Goal: Task Accomplishment & Management: Complete application form

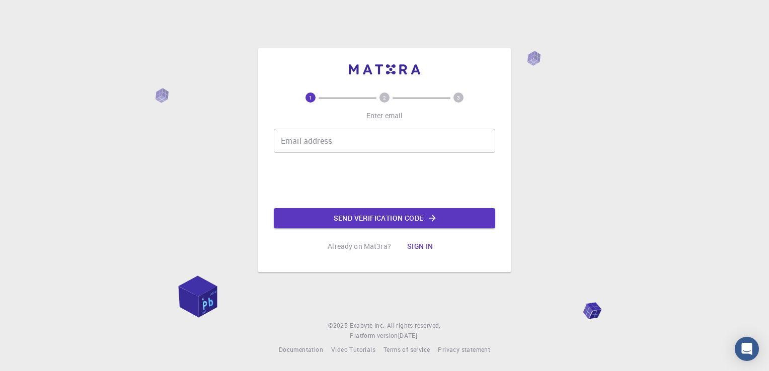
drag, startPoint x: 0, startPoint y: 0, endPoint x: 319, endPoint y: 146, distance: 350.4
click at [319, 146] on input "Email address" at bounding box center [384, 141] width 221 height 24
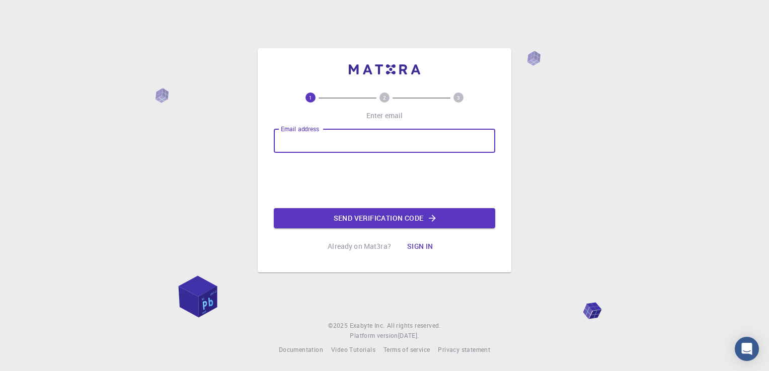
type input "[EMAIL_ADDRESS][DOMAIN_NAME]"
click at [382, 214] on button "Send verification code" at bounding box center [384, 218] width 221 height 20
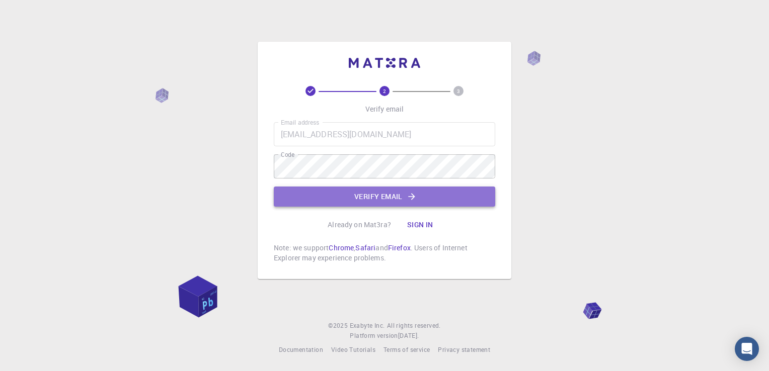
click at [365, 203] on button "Verify email" at bounding box center [384, 197] width 221 height 20
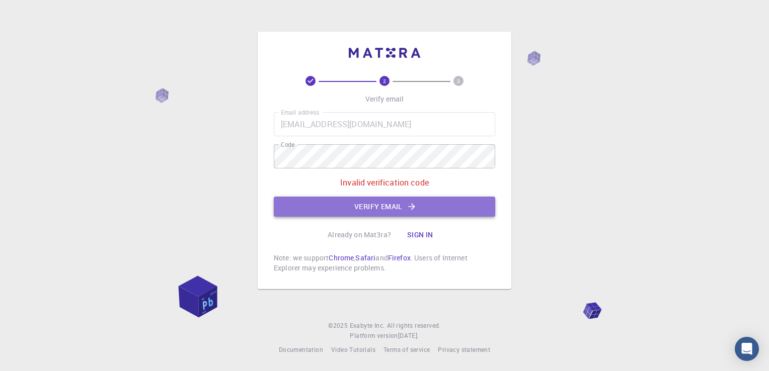
click at [374, 205] on button "Verify email" at bounding box center [384, 207] width 221 height 20
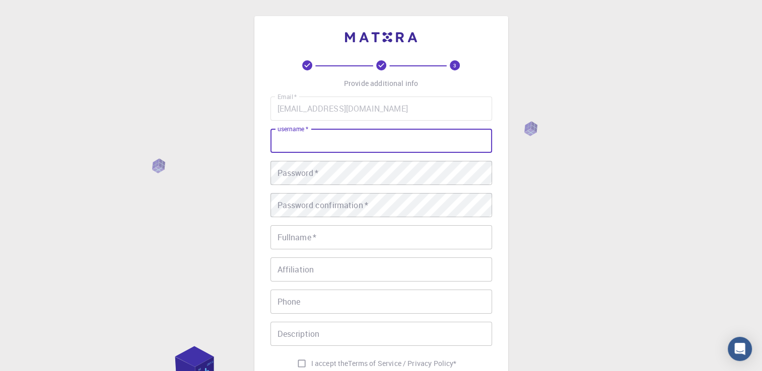
click at [318, 151] on input "username   *" at bounding box center [380, 141] width 221 height 24
type input "gretjone"
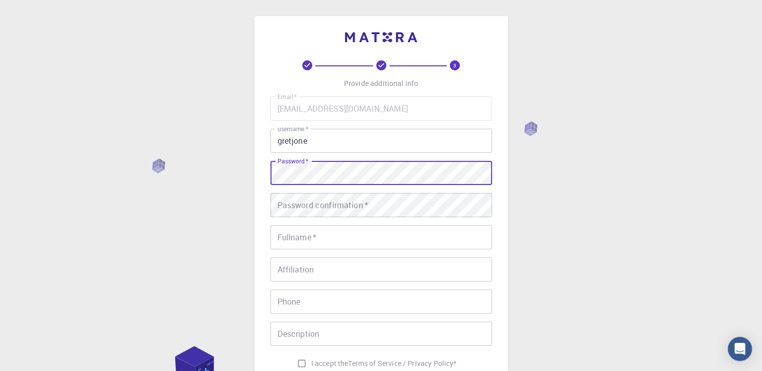
click at [232, 170] on div "3 Provide additional info Email   * [EMAIL_ADDRESS][DOMAIN_NAME] Email   * user…" at bounding box center [381, 256] width 762 height 512
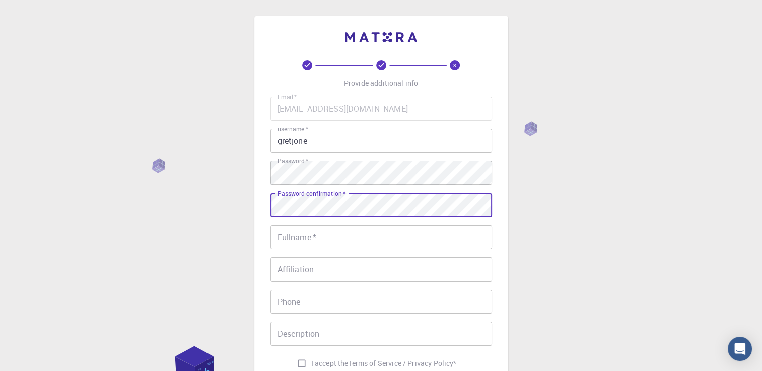
click at [312, 247] on input "Fullname   *" at bounding box center [380, 237] width 221 height 24
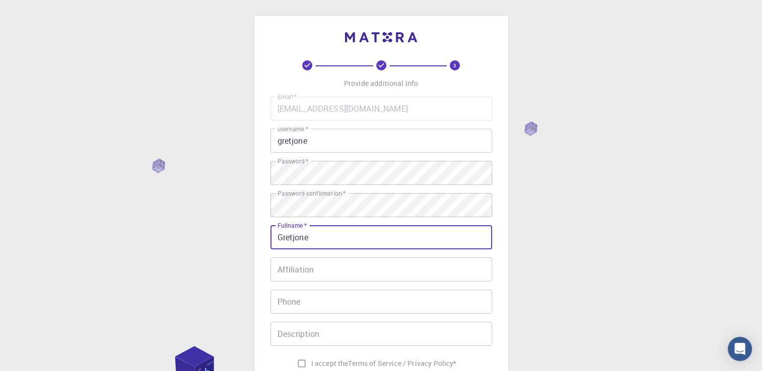
type input "Gretjone"
click at [318, 308] on input "Phone" at bounding box center [380, 302] width 221 height 24
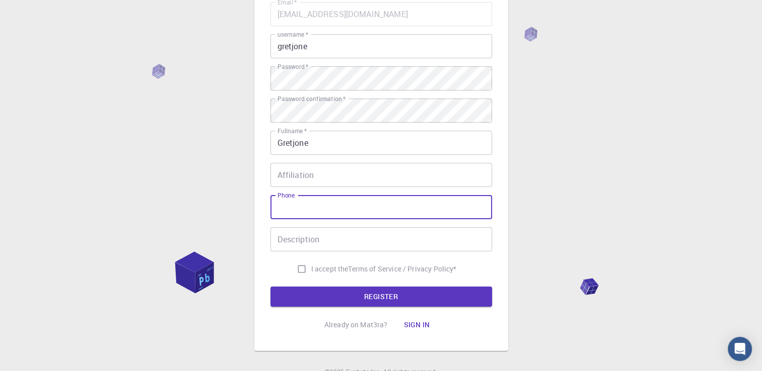
scroll to position [40, 0]
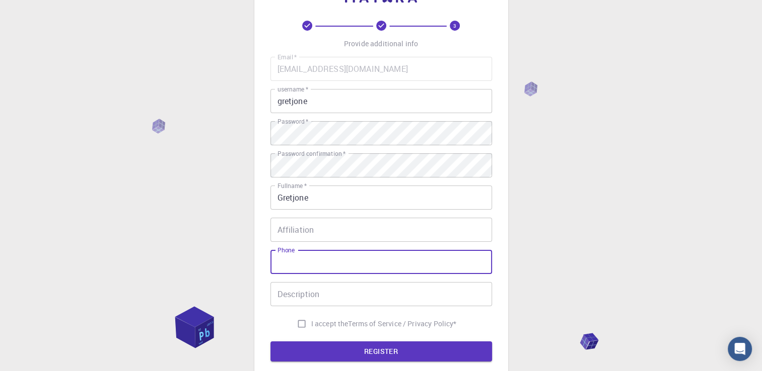
click at [319, 266] on input "Phone" at bounding box center [380, 262] width 221 height 24
type input "[PHONE_NUMBER]"
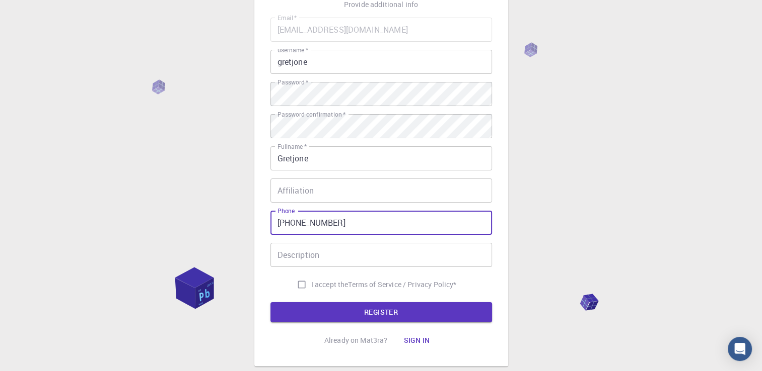
scroll to position [140, 0]
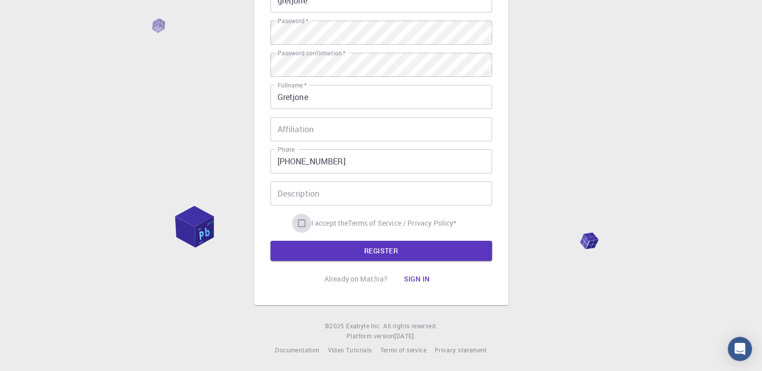
click at [300, 224] on input "I accept the Terms of Service / Privacy Policy *" at bounding box center [301, 223] width 19 height 19
checkbox input "true"
click at [372, 252] on button "REGISTER" at bounding box center [380, 251] width 221 height 20
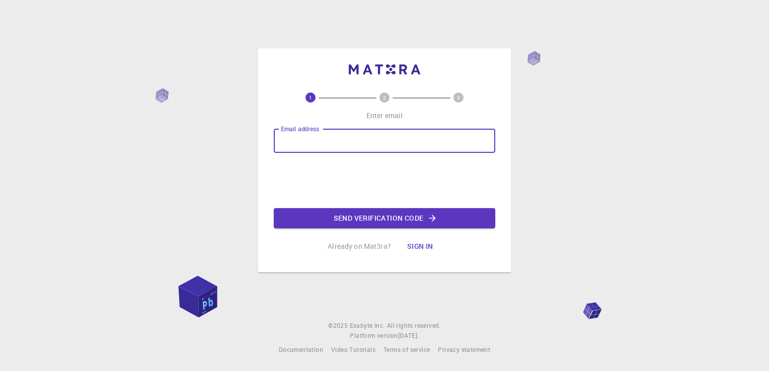
type input "[EMAIL_ADDRESS][DOMAIN_NAME]"
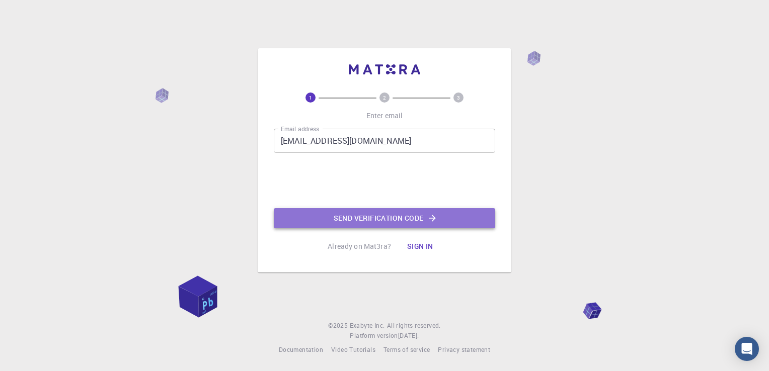
click at [401, 222] on button "Send verification code" at bounding box center [384, 218] width 221 height 20
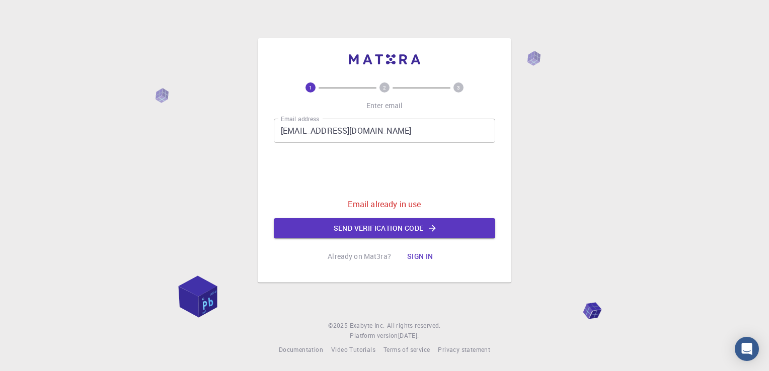
click at [425, 260] on button "Sign in" at bounding box center [420, 257] width 42 height 20
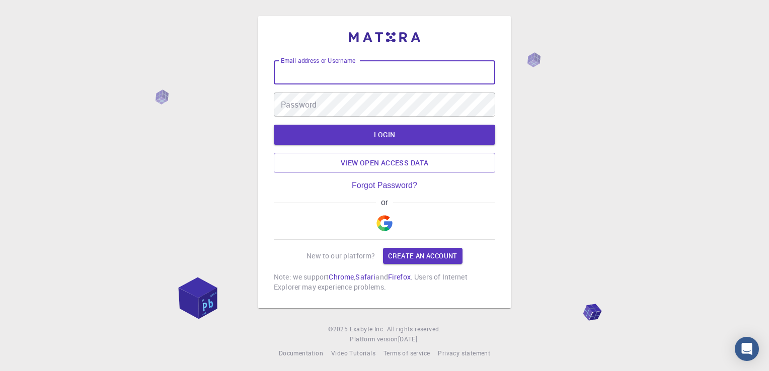
click at [329, 88] on div "Email address or Username Email address or Username Password Password" at bounding box center [384, 88] width 221 height 56
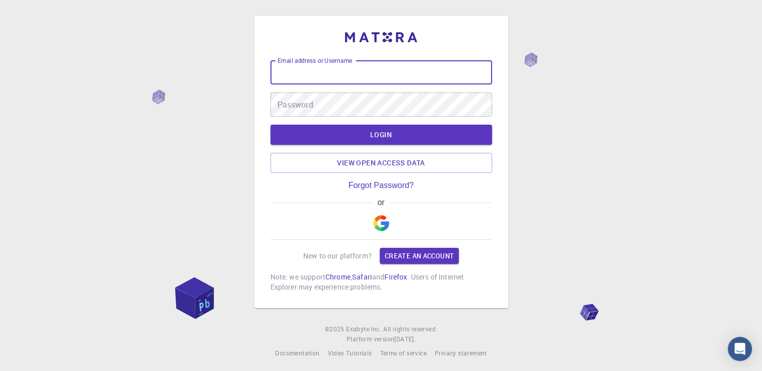
type input "[EMAIL_ADDRESS][DOMAIN_NAME]"
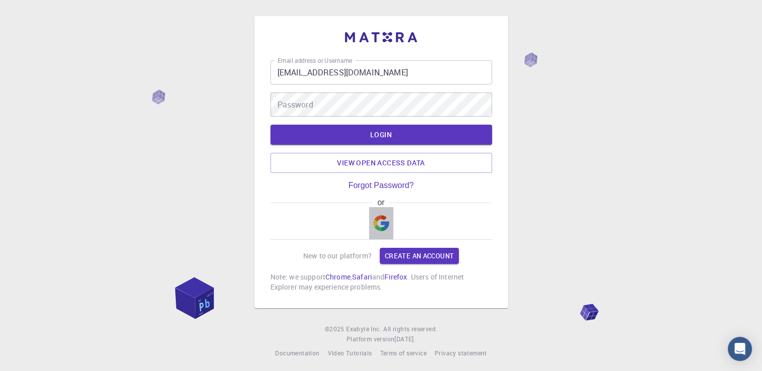
click at [383, 213] on button "button" at bounding box center [381, 223] width 24 height 32
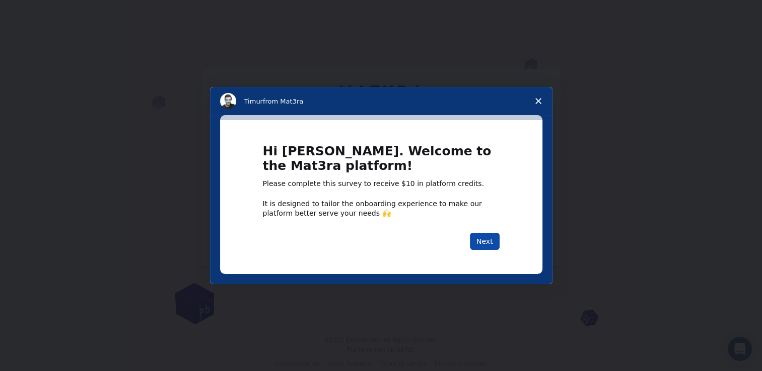
click at [484, 235] on button "Next" at bounding box center [485, 241] width 30 height 17
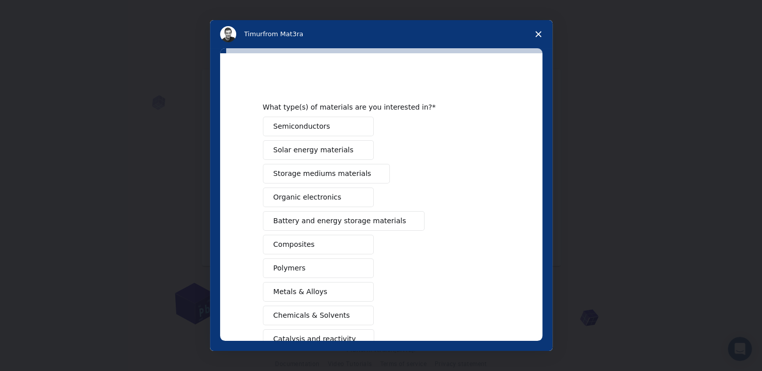
scroll to position [111, 0]
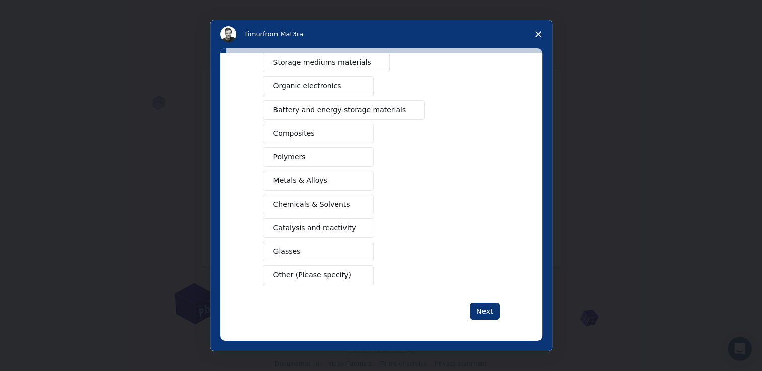
click at [488, 303] on button "Next" at bounding box center [485, 311] width 30 height 17
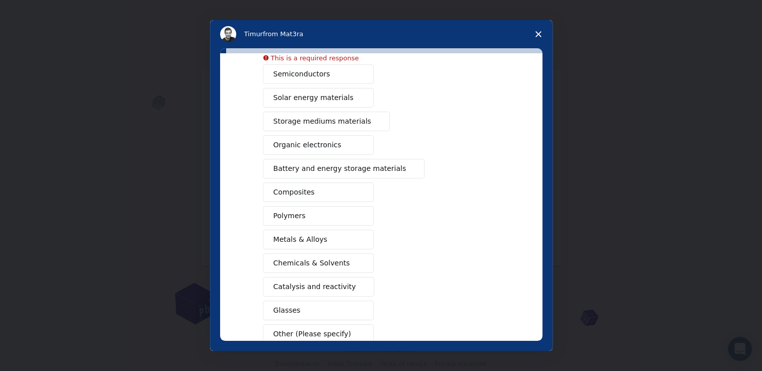
scroll to position [123, 0]
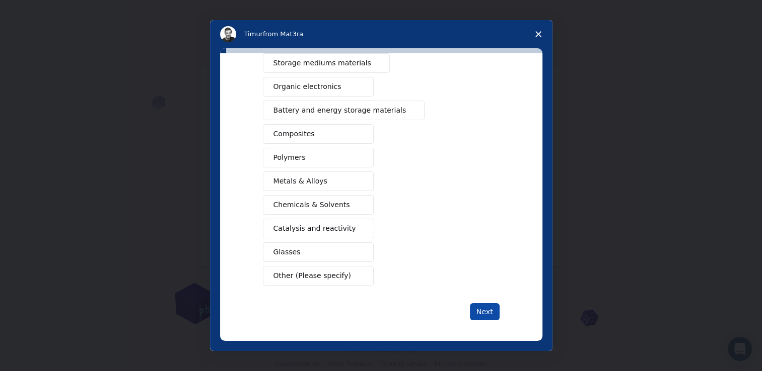
click at [485, 308] on button "Next" at bounding box center [485, 311] width 30 height 17
click at [485, 312] on button "Next" at bounding box center [485, 311] width 30 height 17
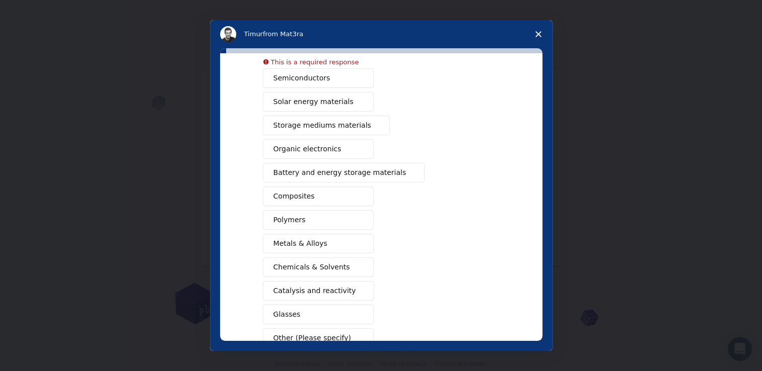
scroll to position [0, 0]
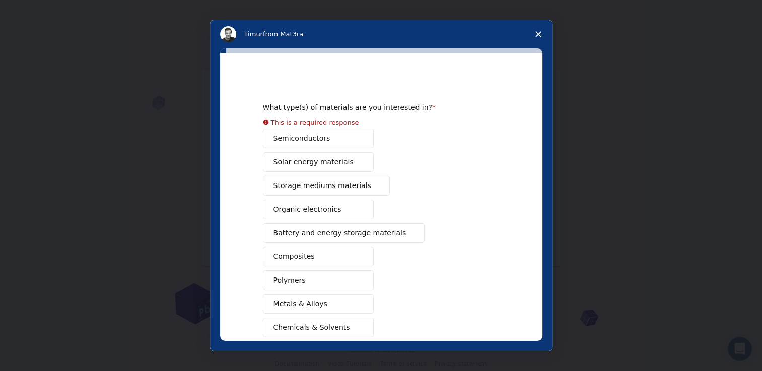
click at [302, 135] on button "Semiconductors" at bounding box center [318, 139] width 111 height 20
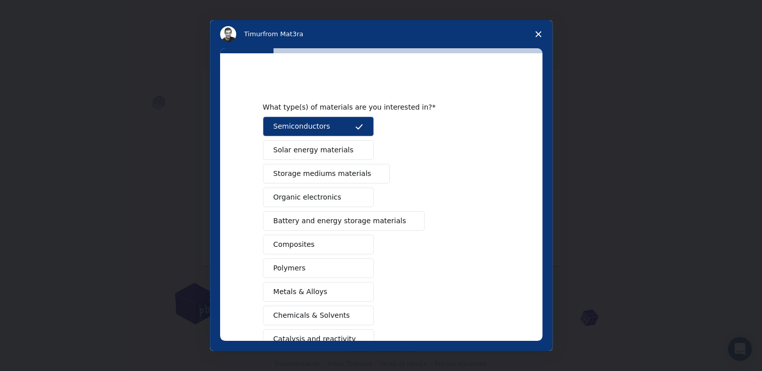
scroll to position [111, 0]
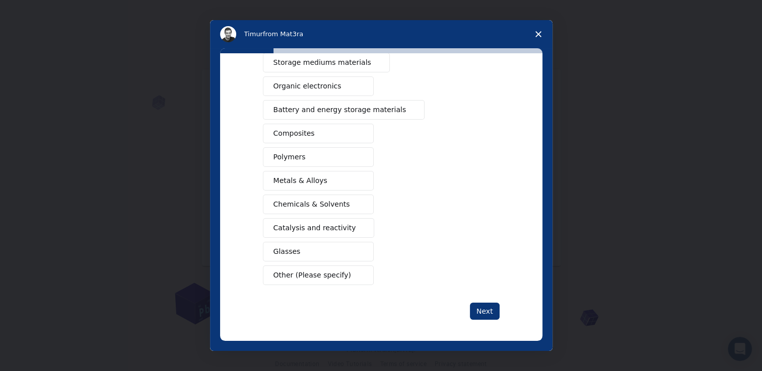
click at [485, 295] on div "What type(s) of materials are you interested in? Semiconductors Solar energy ma…" at bounding box center [381, 143] width 237 height 354
click at [485, 303] on button "Next" at bounding box center [485, 311] width 30 height 17
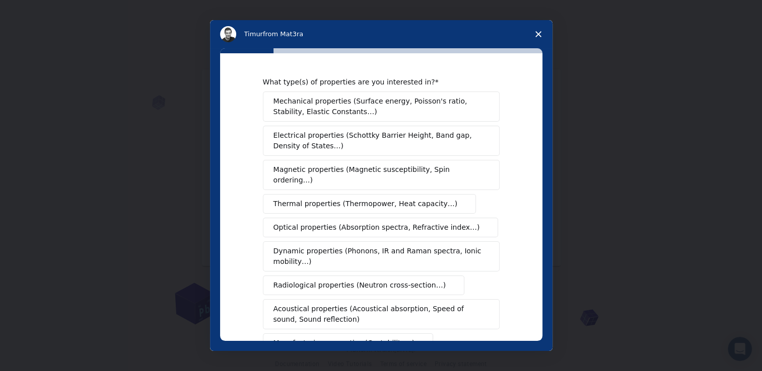
click at [334, 168] on span "Magnetic properties (Magnetic susceptibility, Spin ordering…)" at bounding box center [377, 175] width 208 height 21
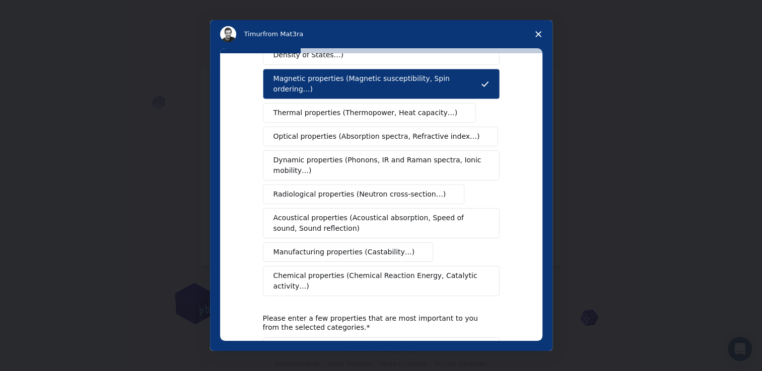
scroll to position [164, 0]
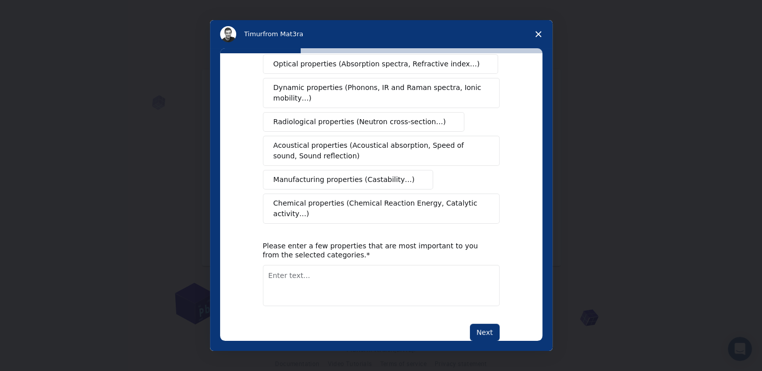
click at [387, 200] on div "What type(s) of properties are you interested in? Mechanical properties (Surfac…" at bounding box center [381, 127] width 237 height 427
click at [383, 198] on span "Chemical properties (Chemical Reaction Energy, Catalytic activity…)" at bounding box center [377, 208] width 208 height 21
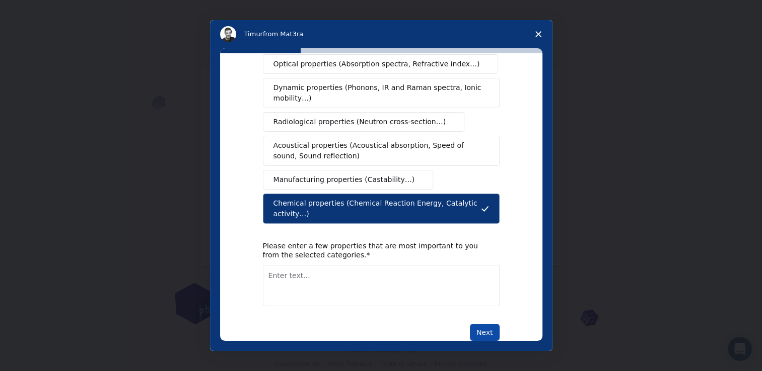
click at [481, 324] on button "Next" at bounding box center [485, 332] width 30 height 17
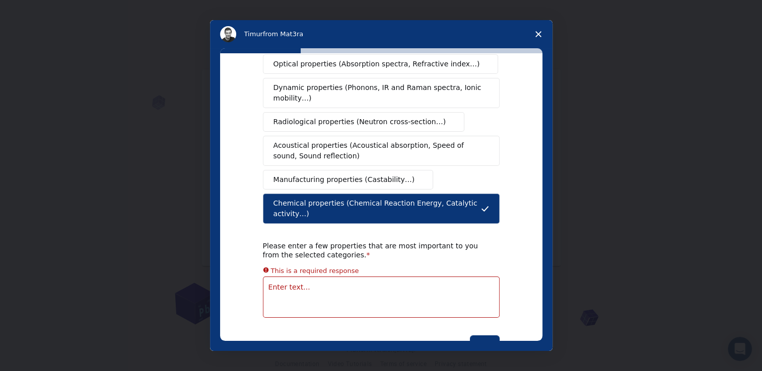
click at [349, 284] on div "What type(s) of properties are you interested in? Mechanical properties (Surfac…" at bounding box center [381, 133] width 237 height 439
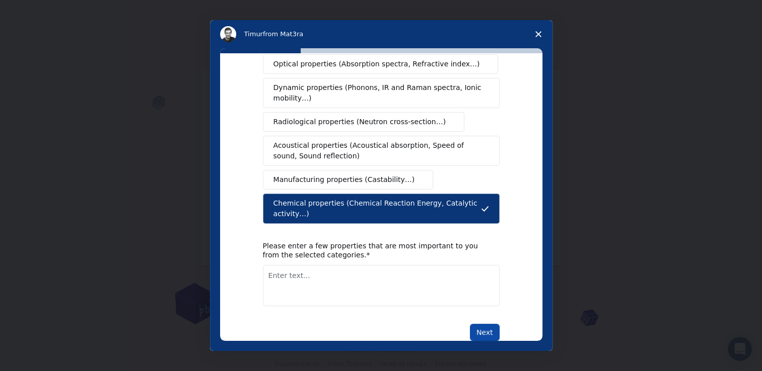
click at [490, 324] on button "Next" at bounding box center [485, 332] width 30 height 17
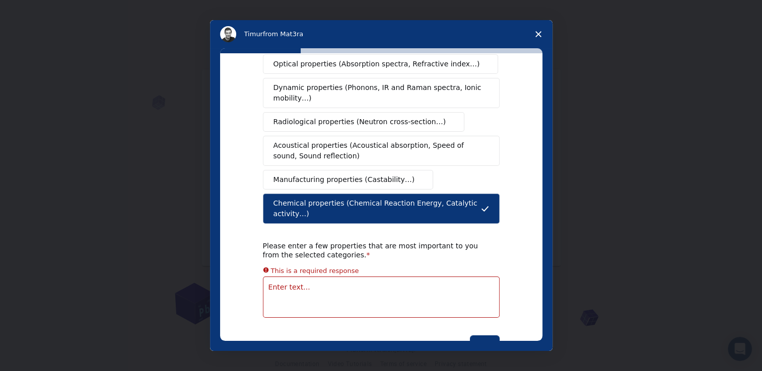
click at [352, 277] on textarea "Enter text..." at bounding box center [381, 297] width 237 height 41
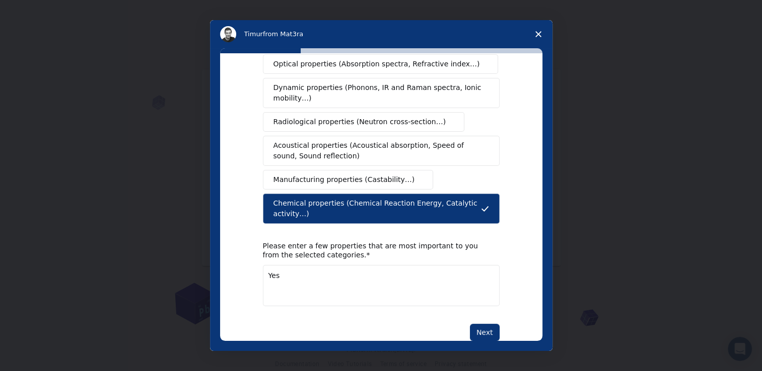
type textarea "Yes"
click at [497, 308] on div "What type(s) of properties are you interested in? Mechanical properties (Surfac…" at bounding box center [381, 197] width 322 height 288
click at [488, 324] on button "Next" at bounding box center [485, 332] width 30 height 17
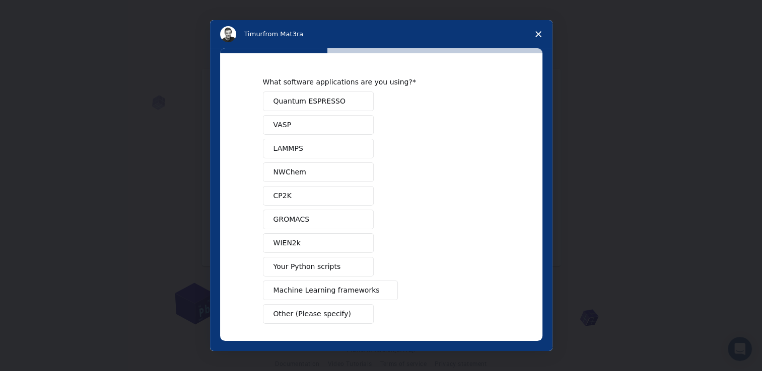
click at [332, 117] on button "VASP" at bounding box center [318, 125] width 111 height 20
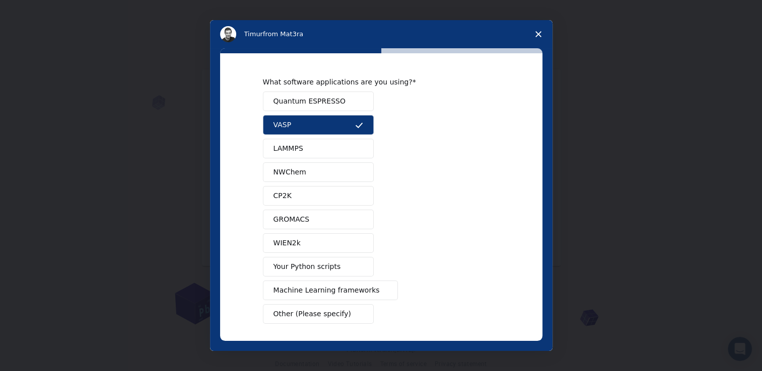
click at [328, 106] on span "Quantum ESPRESSO" at bounding box center [309, 101] width 72 height 11
click at [322, 159] on div "Quantum ESPRESSO VASP LAMMPS NWChem CP2K GROMACS WIEN2k Your Python scripts Mac…" at bounding box center [381, 208] width 237 height 233
click at [320, 170] on button "NWChem" at bounding box center [318, 173] width 111 height 20
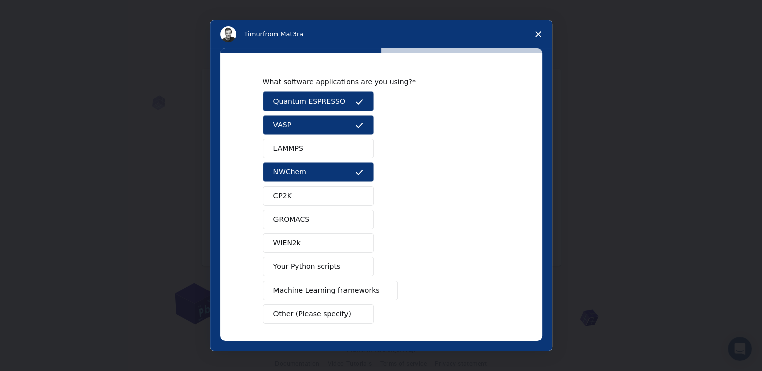
click at [313, 151] on button "LAMMPS" at bounding box center [318, 149] width 111 height 20
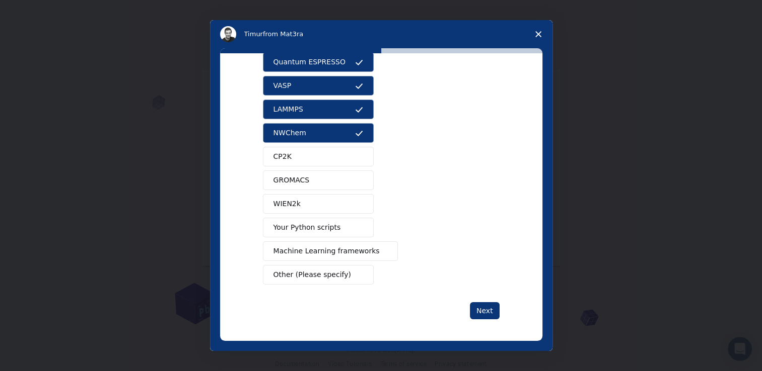
click at [334, 187] on button "GROMACS" at bounding box center [318, 181] width 111 height 20
click at [309, 163] on button "CP2K" at bounding box center [318, 157] width 111 height 20
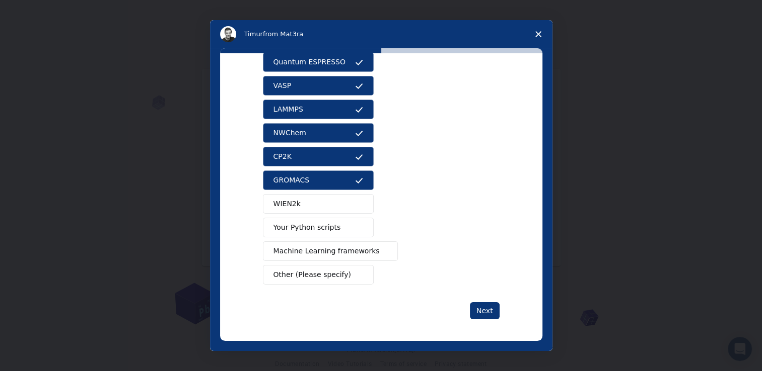
click at [310, 200] on button "WIEN2k" at bounding box center [318, 204] width 111 height 20
click at [307, 227] on span "Your Python scripts" at bounding box center [306, 227] width 67 height 11
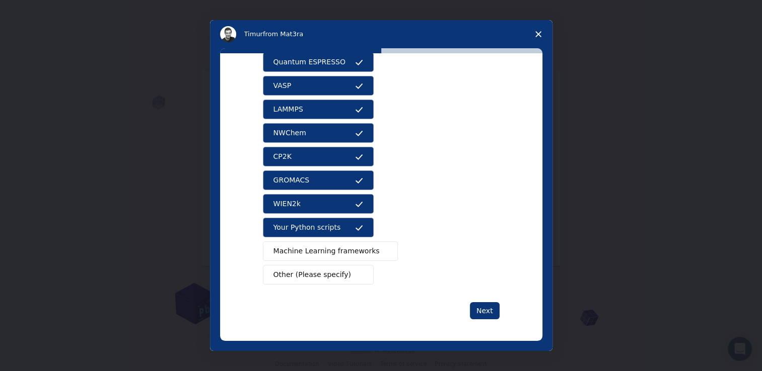
click at [307, 255] on span "Machine Learning frameworks" at bounding box center [326, 251] width 106 height 11
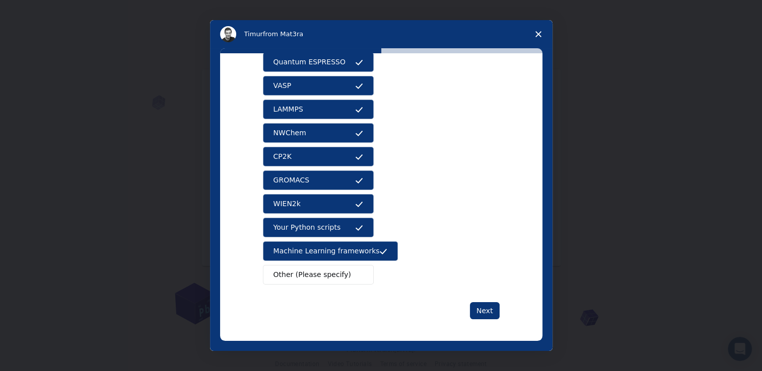
click at [316, 277] on span "Other (Please specify)" at bounding box center [312, 275] width 78 height 11
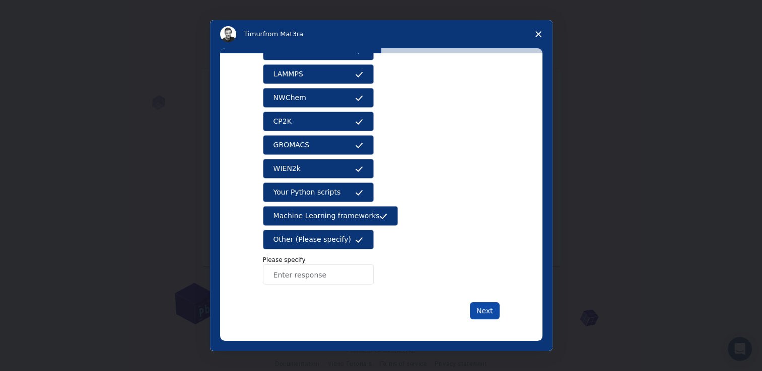
scroll to position [14, 0]
click at [481, 307] on button "Next" at bounding box center [485, 310] width 30 height 17
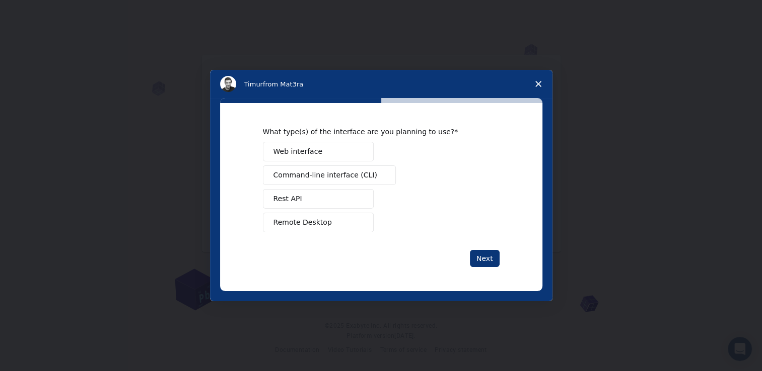
scroll to position [0, 0]
click at [325, 154] on button "Web interface" at bounding box center [318, 152] width 111 height 20
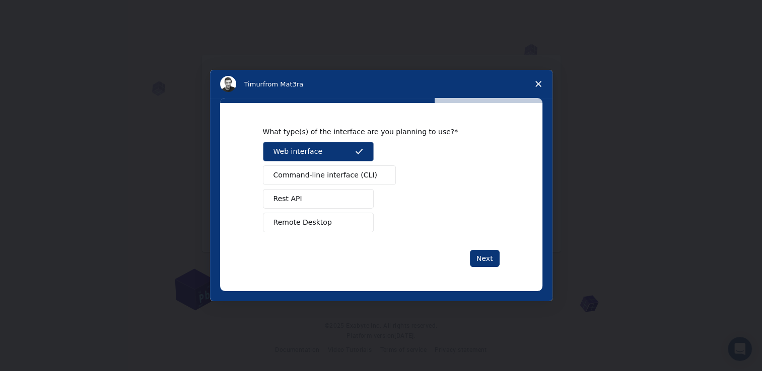
click at [323, 170] on button "Command-line interface (CLI)" at bounding box center [329, 176] width 133 height 20
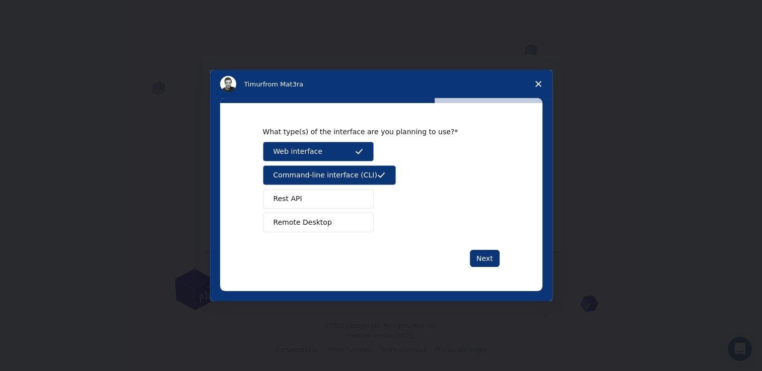
click at [317, 195] on button "Rest API" at bounding box center [318, 199] width 111 height 20
click at [321, 214] on button "Remote Desktop" at bounding box center [318, 223] width 111 height 20
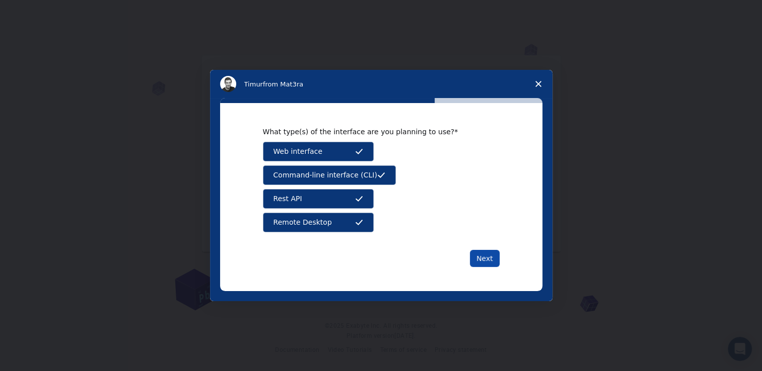
drag, startPoint x: 493, startPoint y: 251, endPoint x: 489, endPoint y: 255, distance: 6.4
click at [490, 254] on button "Next" at bounding box center [485, 258] width 30 height 17
click at [489, 255] on button "Next" at bounding box center [485, 258] width 30 height 17
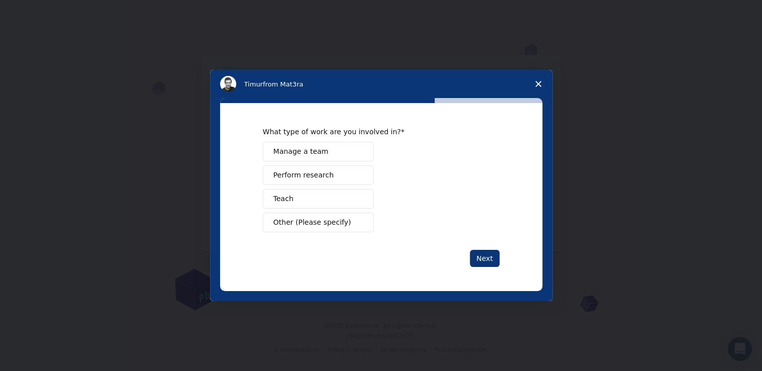
click at [282, 146] on span "Manage a team" at bounding box center [300, 151] width 55 height 11
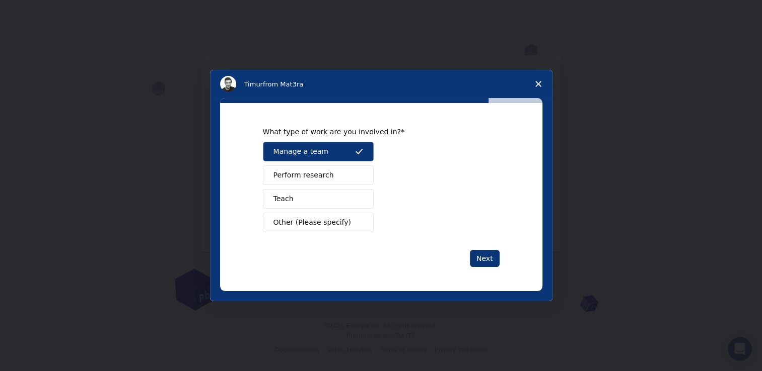
click at [288, 164] on div "Manage a team Perform research Teach Other (Please specify)" at bounding box center [381, 187] width 237 height 91
click at [290, 194] on span "Teach" at bounding box center [283, 199] width 20 height 11
click at [290, 180] on span "Perform research" at bounding box center [303, 175] width 60 height 11
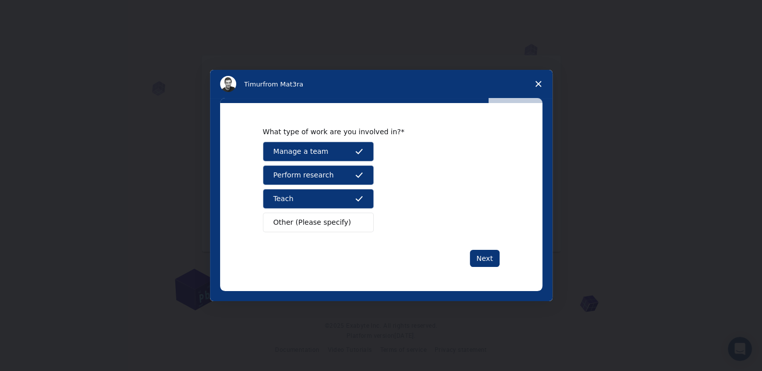
click at [297, 225] on span "Other (Please specify)" at bounding box center [312, 222] width 78 height 11
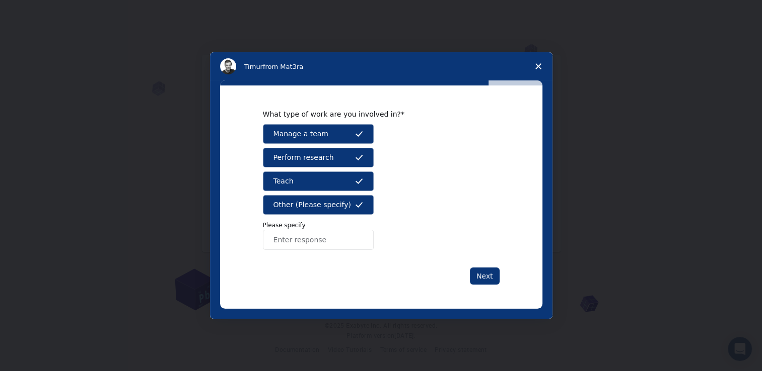
click at [484, 287] on div "What type of work are you involved in? Manage a team Perform research Teach Oth…" at bounding box center [381, 197] width 322 height 223
click at [485, 280] on button "Next" at bounding box center [485, 276] width 30 height 17
click at [490, 268] on button "Next" at bounding box center [485, 276] width 30 height 17
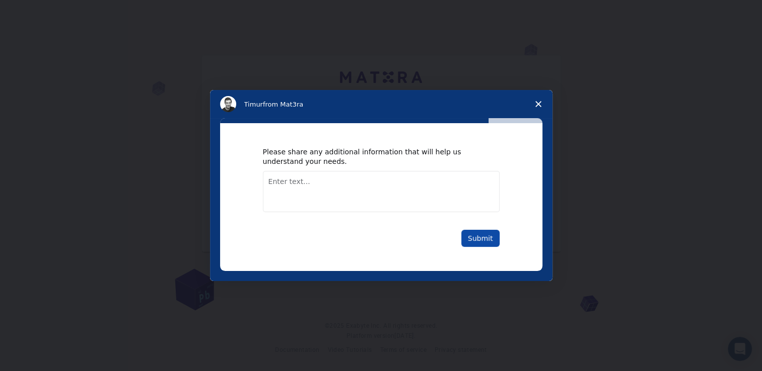
click at [480, 239] on button "Submit" at bounding box center [480, 238] width 38 height 17
click at [347, 170] on div "Please share any additional information that will help us understand your needs." at bounding box center [381, 179] width 237 height 64
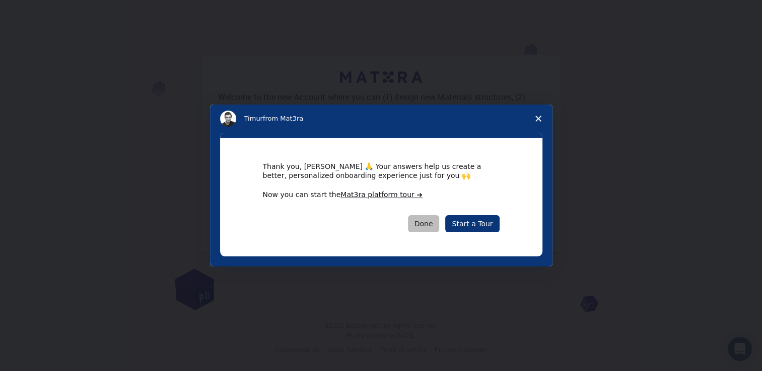
click at [433, 223] on button "Done" at bounding box center [424, 223] width 32 height 17
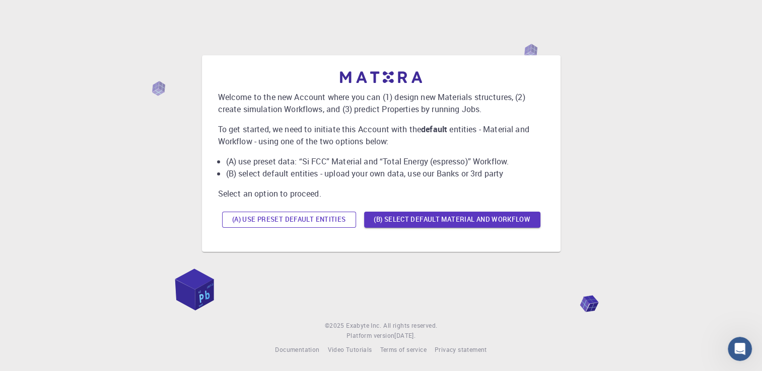
click at [340, 224] on button "(A) Use preset default entities" at bounding box center [289, 220] width 134 height 16
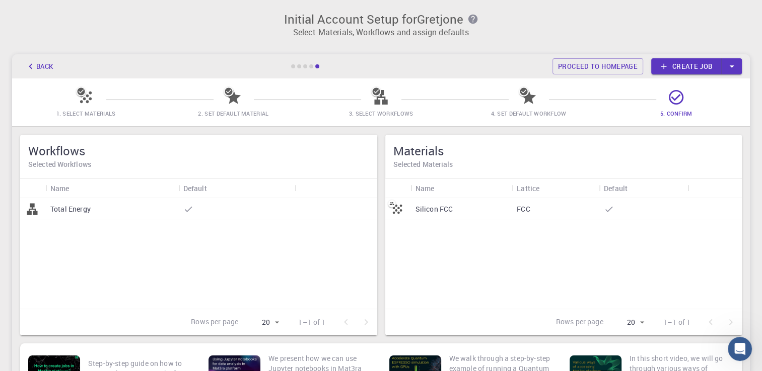
click at [54, 67] on button "Back" at bounding box center [39, 66] width 38 height 16
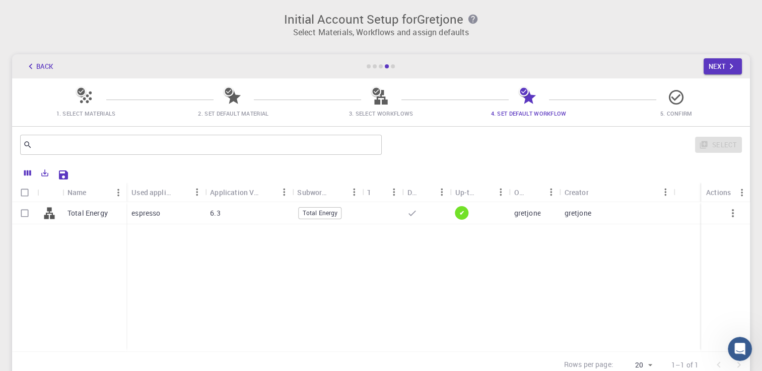
click at [68, 220] on div "Total Energy" at bounding box center [94, 213] width 64 height 22
checkbox input "true"
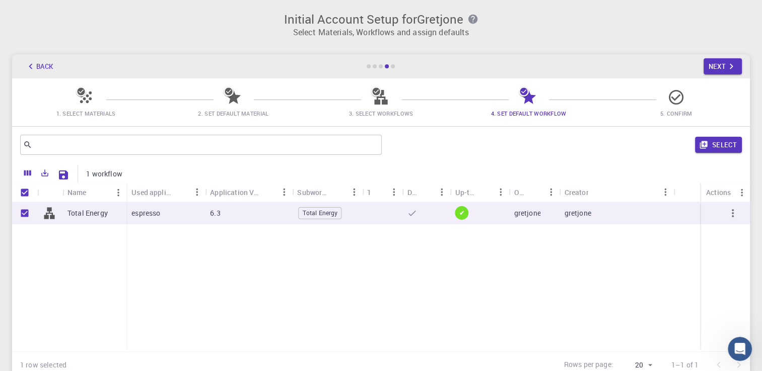
click at [721, 155] on div "Select" at bounding box center [564, 145] width 356 height 24
click at [713, 146] on button "Select" at bounding box center [718, 145] width 47 height 16
